Goal: Information Seeking & Learning: Learn about a topic

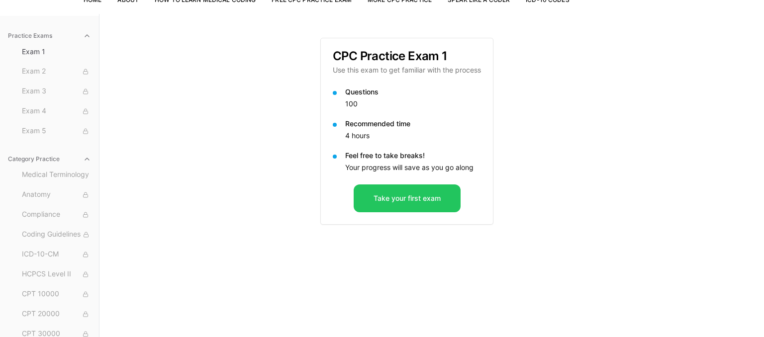
scroll to position [91, 0]
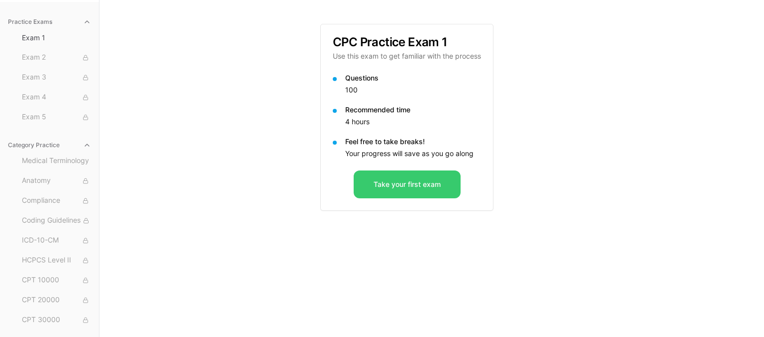
click at [430, 192] on button "Take your first exam" at bounding box center [407, 185] width 107 height 28
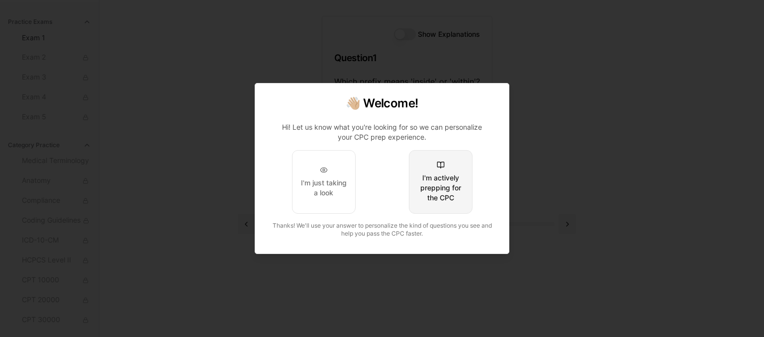
click at [449, 188] on div "I'm actively prepping for the CPC" at bounding box center [440, 188] width 47 height 30
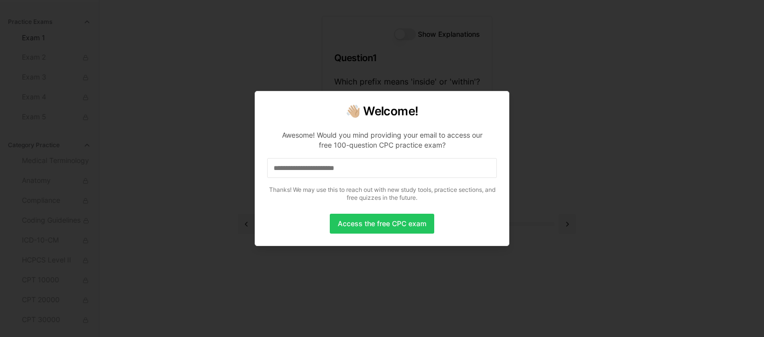
click at [377, 173] on input at bounding box center [382, 168] width 230 height 20
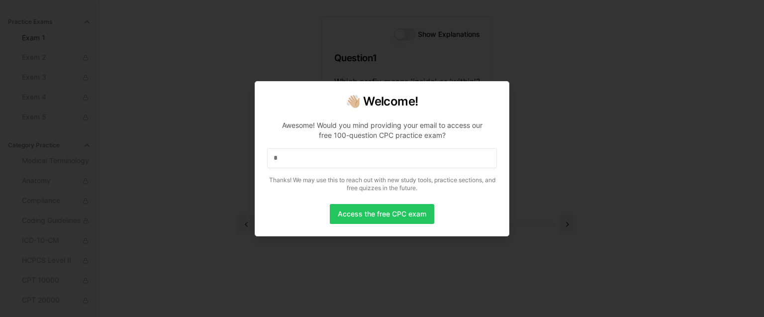
click at [338, 159] on input "*" at bounding box center [382, 158] width 230 height 20
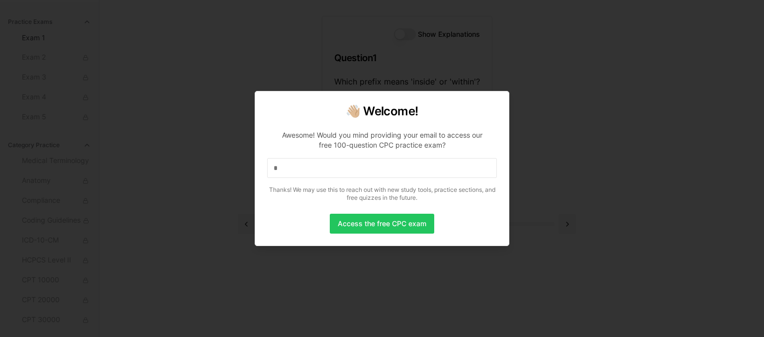
click at [338, 159] on input "*" at bounding box center [382, 168] width 230 height 20
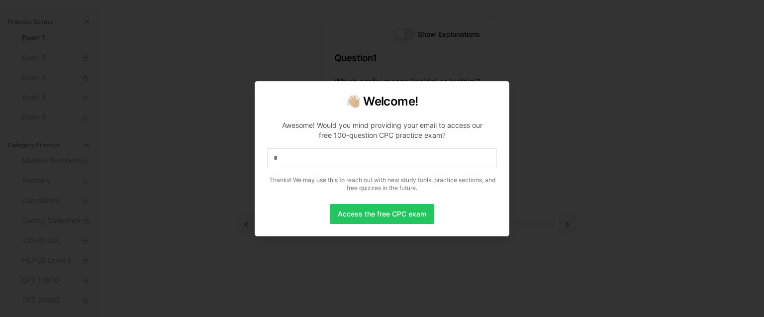
click at [339, 163] on input "*" at bounding box center [382, 158] width 230 height 20
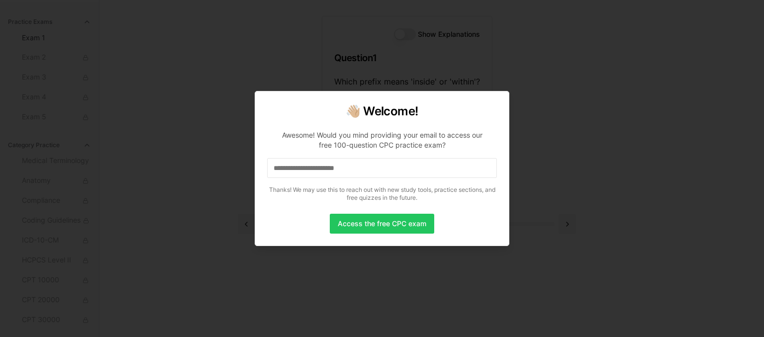
click at [398, 168] on input at bounding box center [382, 168] width 230 height 20
click at [404, 219] on button "Access the free CPC exam" at bounding box center [382, 224] width 104 height 20
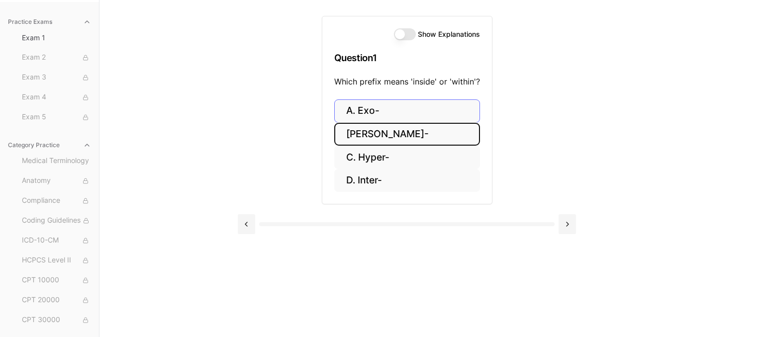
click at [387, 133] on button "[PERSON_NAME]-" at bounding box center [407, 134] width 146 height 23
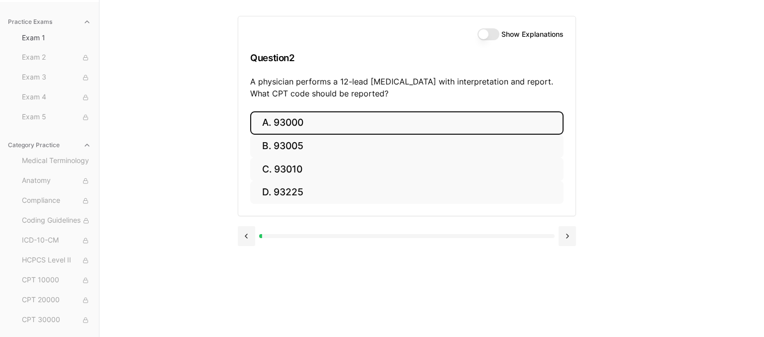
click at [304, 125] on button "A. 93000" at bounding box center [406, 122] width 313 height 23
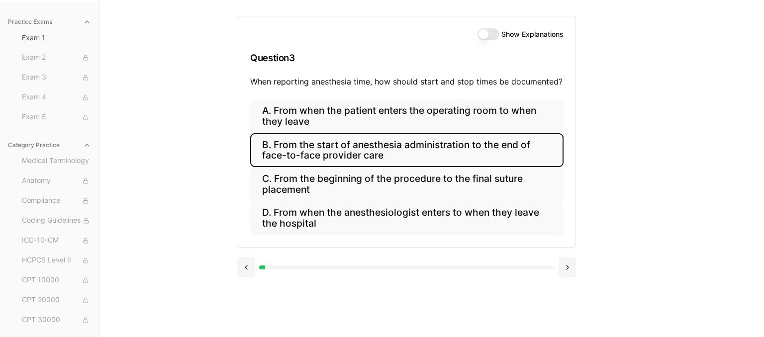
click at [449, 152] on button "B. From the start of anesthesia administration to the end of face-to-face provi…" at bounding box center [406, 150] width 313 height 34
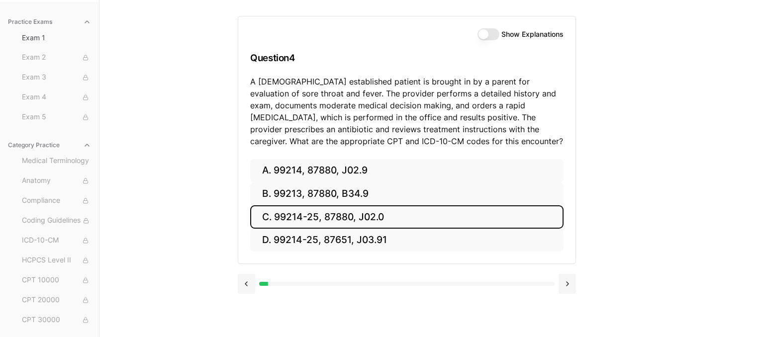
click at [297, 220] on button "C. 99214-25, 87880, J02.0" at bounding box center [406, 216] width 313 height 23
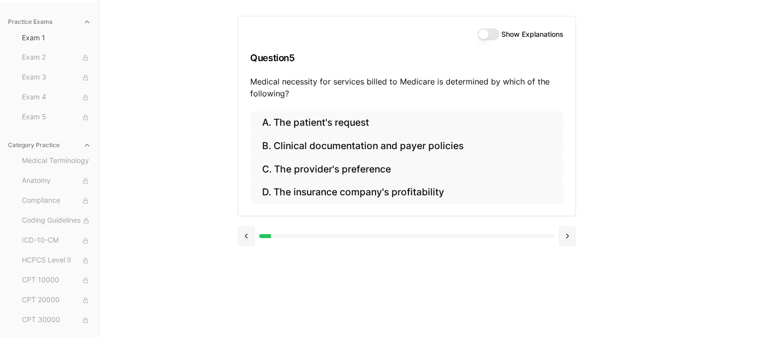
click at [490, 38] on button "Show Explanations" at bounding box center [488, 34] width 22 height 12
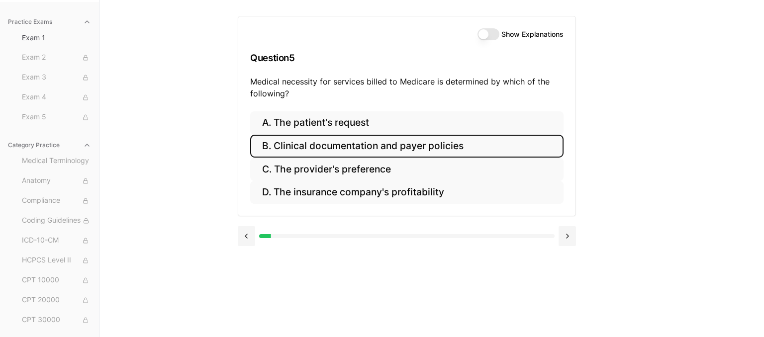
click at [436, 148] on button "B. Clinical documentation and payer policies" at bounding box center [406, 146] width 313 height 23
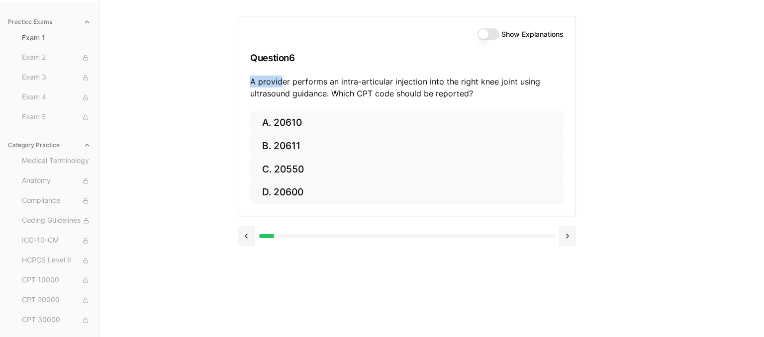
drag, startPoint x: 285, startPoint y: 79, endPoint x: 507, endPoint y: 94, distance: 221.8
click at [441, 75] on div "Show Explanations Question 6 A provider performs an intra-articular injection i…" at bounding box center [406, 63] width 337 height 95
click at [608, 109] on div "Show Explanations Question 6 A provider performs an intra-articular injection i…" at bounding box center [432, 168] width 388 height 337
click at [624, 114] on div "Show Explanations Question 6 A provider performs an intra-articular injection i…" at bounding box center [432, 168] width 388 height 337
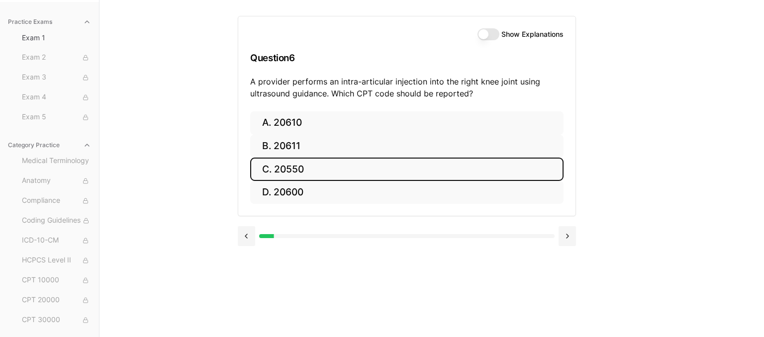
click at [301, 169] on button "C. 20550" at bounding box center [406, 169] width 313 height 23
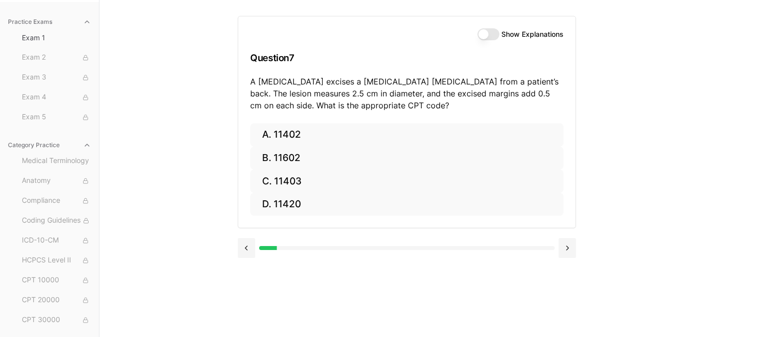
click at [482, 32] on button "Show Explanations" at bounding box center [488, 34] width 22 height 12
click at [496, 35] on button "Show Explanations" at bounding box center [488, 34] width 22 height 12
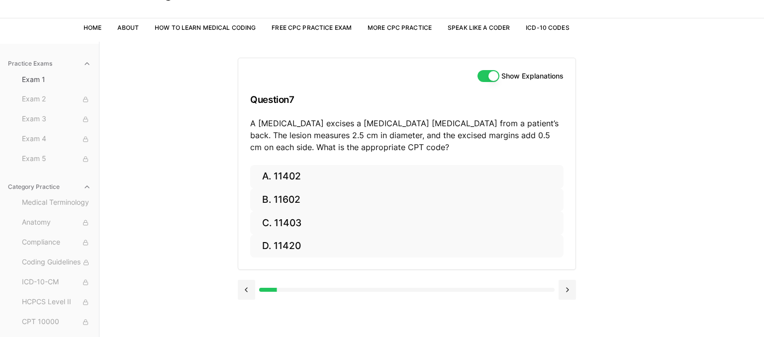
scroll to position [52, 0]
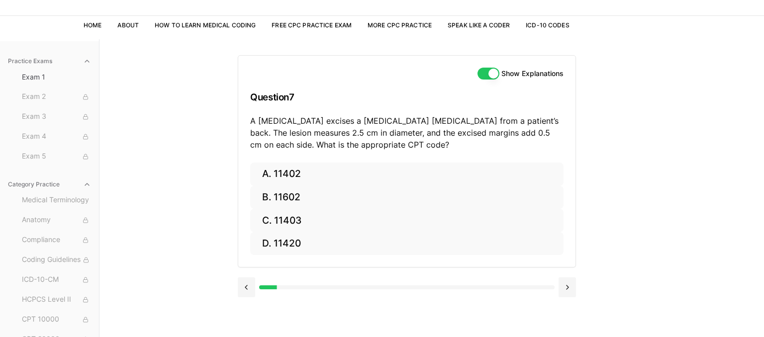
click at [488, 76] on button "Show Explanations" at bounding box center [488, 74] width 22 height 12
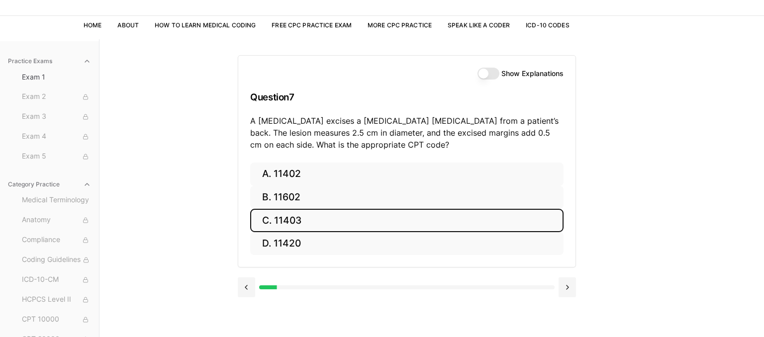
click at [303, 220] on button "C. 11403" at bounding box center [406, 220] width 313 height 23
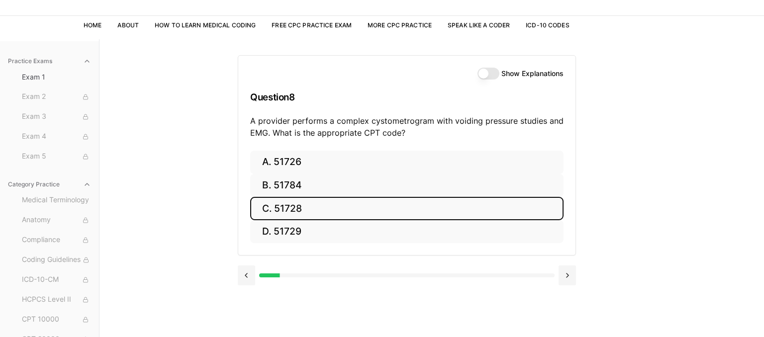
click at [289, 202] on button "C. 51728" at bounding box center [406, 208] width 313 height 23
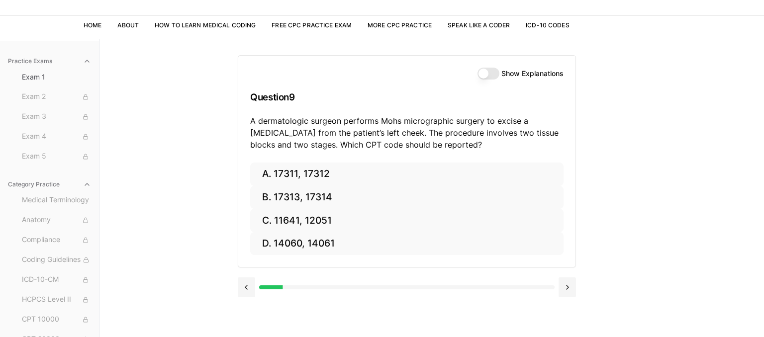
click at [632, 144] on div "Practice Exams Exam 1 Exam 2 Exam 3 Exam 4 Exam 5 Category Practice Medical Ter…" at bounding box center [382, 207] width 764 height 337
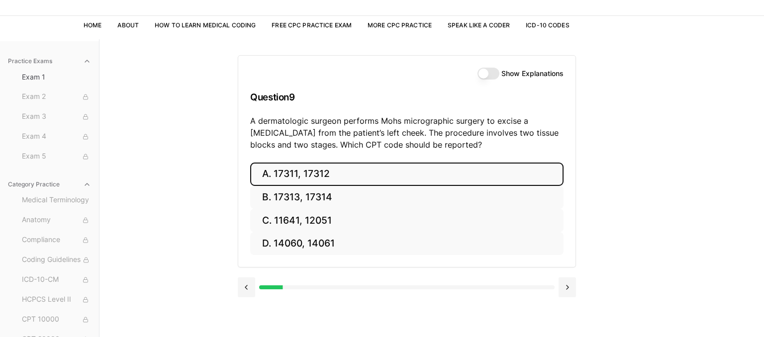
click at [335, 171] on button "A. 17311, 17312" at bounding box center [406, 174] width 313 height 23
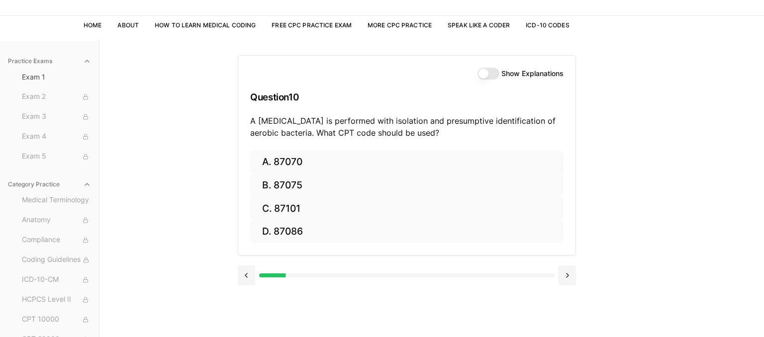
click at [614, 191] on div "Show Explanations Question 10 A [MEDICAL_DATA] is performed with isolation and …" at bounding box center [432, 207] width 388 height 337
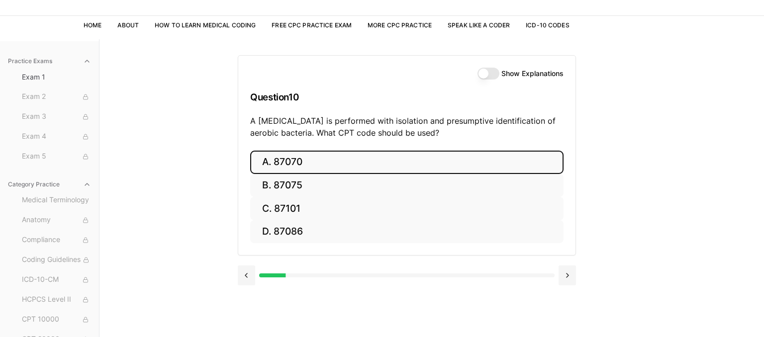
click at [288, 165] on button "A. 87070" at bounding box center [406, 162] width 313 height 23
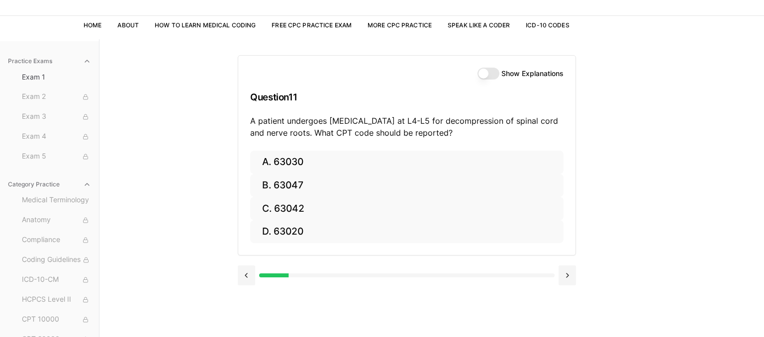
click at [612, 196] on div "Show Explanations Question 11 A patient undergoes [MEDICAL_DATA] at L4-L5 for d…" at bounding box center [432, 207] width 388 height 337
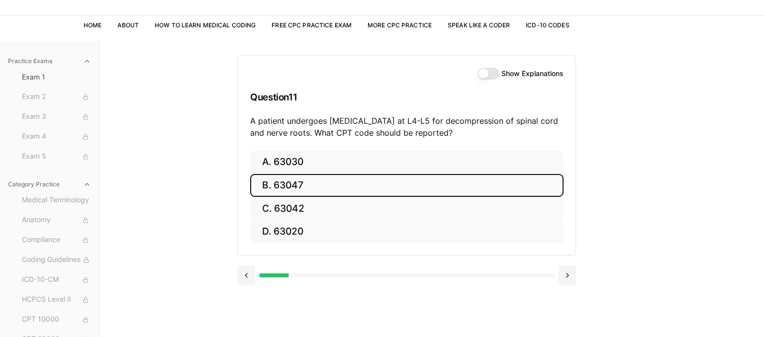
click at [299, 189] on button "B. 63047" at bounding box center [406, 185] width 313 height 23
click at [281, 186] on button "B. Z13.1" at bounding box center [406, 185] width 313 height 23
